Goal: Information Seeking & Learning: Learn about a topic

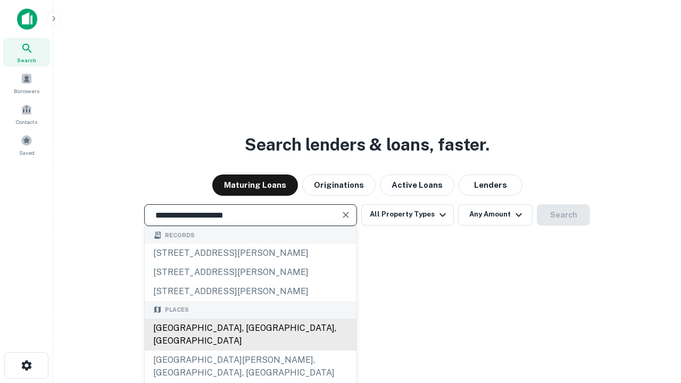
click at [250, 351] on div "[GEOGRAPHIC_DATA], [GEOGRAPHIC_DATA], [GEOGRAPHIC_DATA]" at bounding box center [251, 335] width 212 height 32
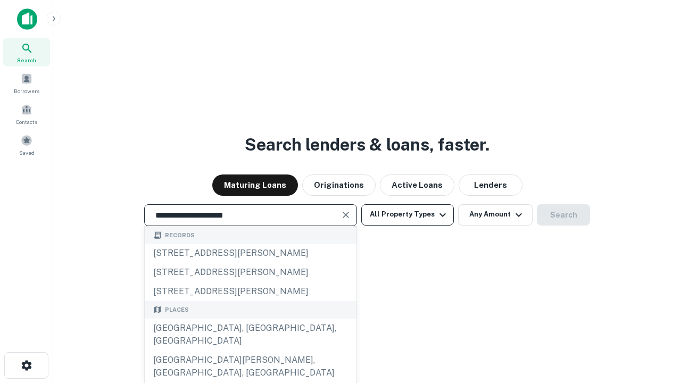
click at [408, 215] on button "All Property Types" at bounding box center [407, 214] width 93 height 21
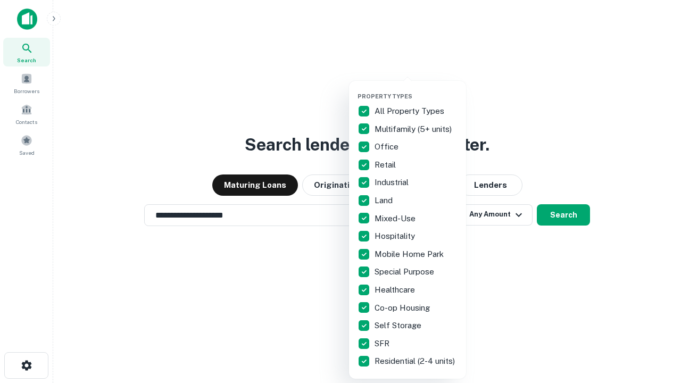
type input "**********"
click at [416, 89] on button "button" at bounding box center [416, 89] width 117 height 1
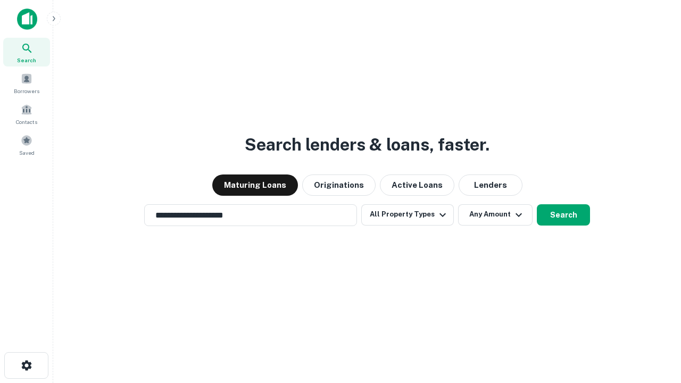
scroll to position [17, 0]
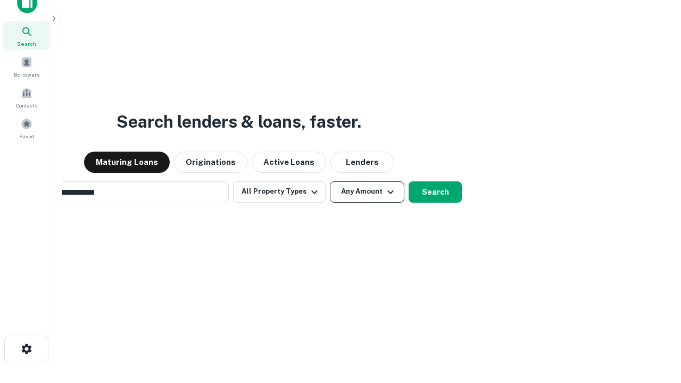
click at [330, 182] on button "Any Amount" at bounding box center [367, 192] width 75 height 21
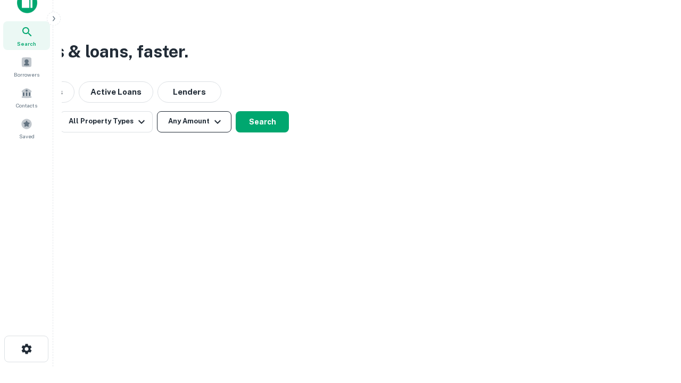
scroll to position [17, 0]
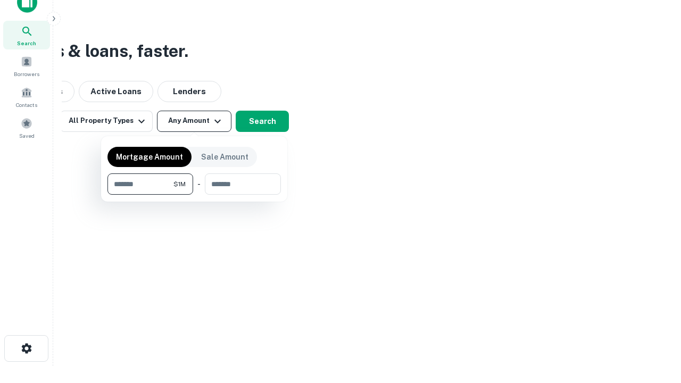
type input "*******"
click at [194, 195] on button "button" at bounding box center [195, 195] width 174 height 1
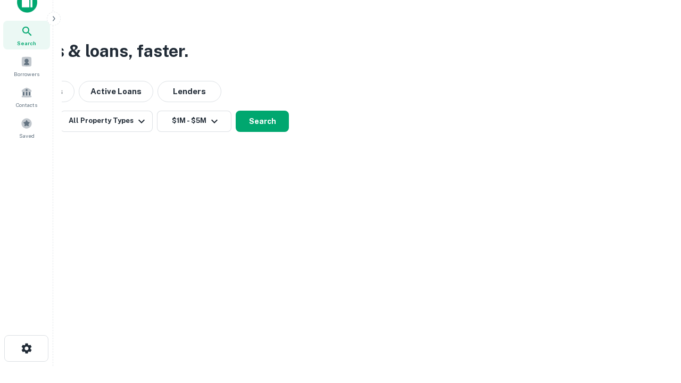
scroll to position [6, 196]
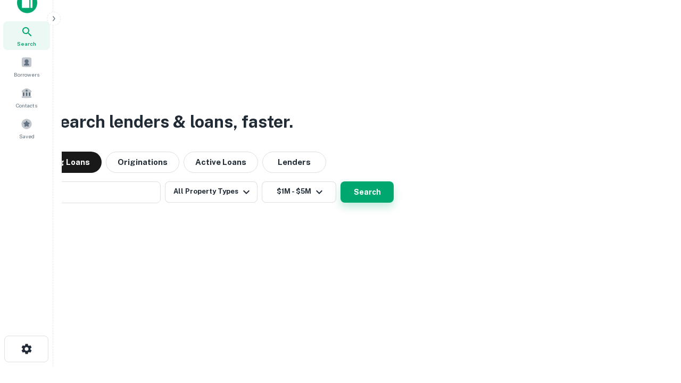
click at [341, 182] on button "Search" at bounding box center [367, 192] width 53 height 21
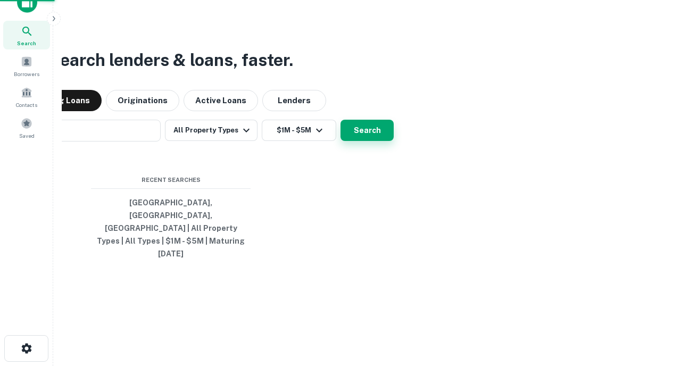
scroll to position [28, 301]
